Goal: Information Seeking & Learning: Learn about a topic

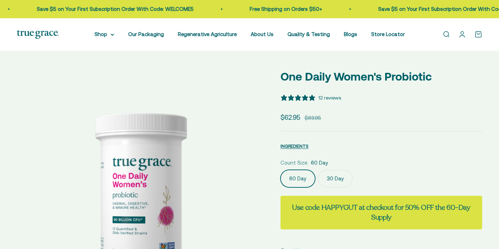
select select "3"
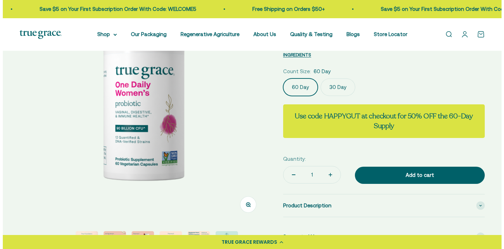
scroll to position [64, 0]
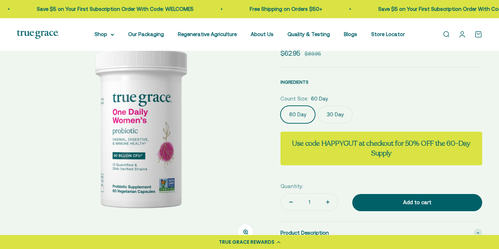
click at [305, 83] on span "INGREDIENTS" at bounding box center [294, 81] width 28 height 5
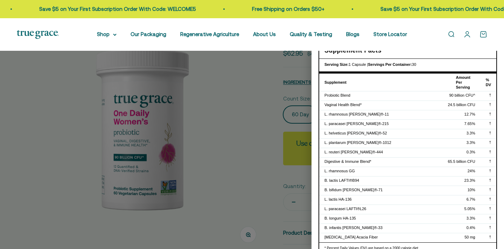
scroll to position [7, 0]
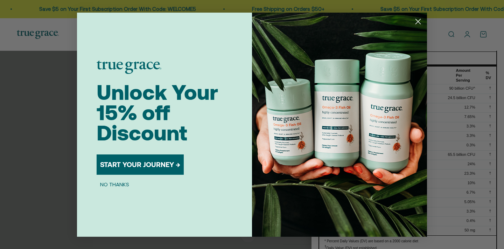
click at [417, 22] on icon "Close dialog" at bounding box center [418, 21] width 5 height 5
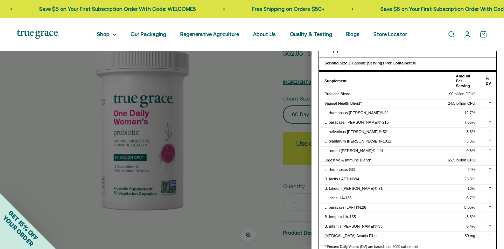
scroll to position [0, 0]
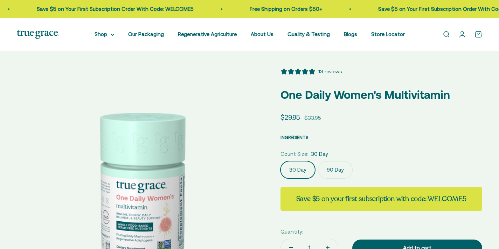
select select "3"
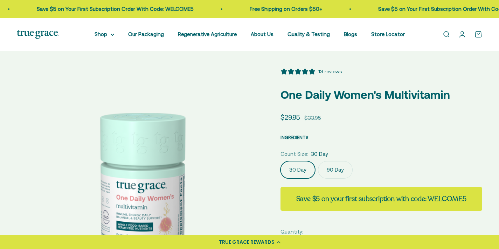
click at [303, 135] on span "INGREDIENTS" at bounding box center [294, 137] width 28 height 5
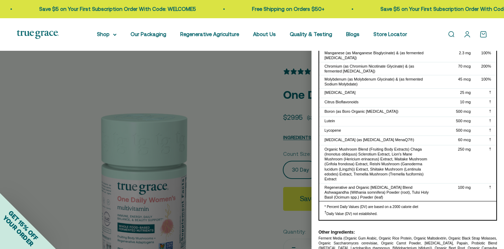
scroll to position [217, 0]
